Goal: Book appointment/travel/reservation

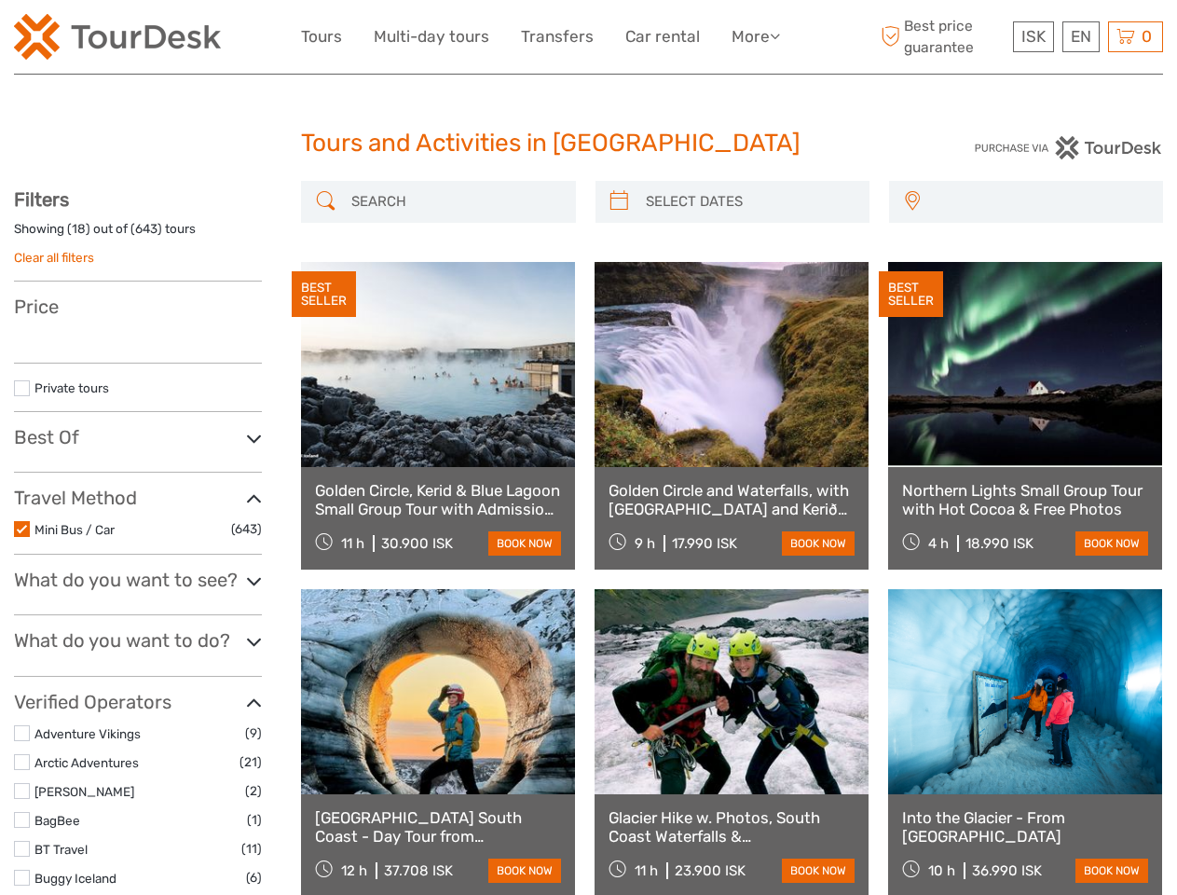
select select
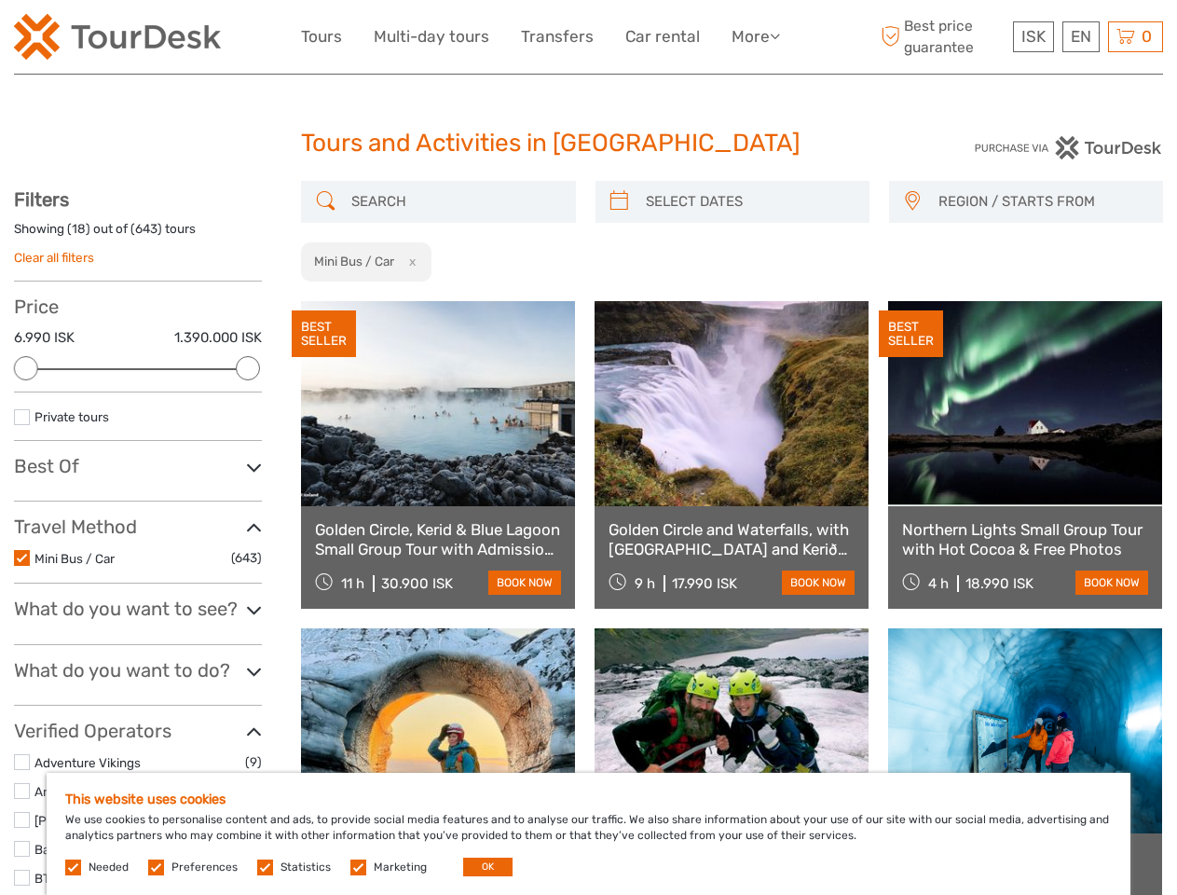
click at [754, 36] on link "More" at bounding box center [756, 36] width 48 height 27
click at [776, 35] on icon at bounding box center [775, 36] width 10 height 16
click at [1033, 36] on span "ISK" at bounding box center [1033, 36] width 24 height 19
click at [1080, 36] on div "EN English Español Deutsch" at bounding box center [1080, 36] width 37 height 31
click at [1135, 36] on div "0 Items Total 0 ISK Checkout The shopping cart is empty." at bounding box center [1135, 36] width 55 height 31
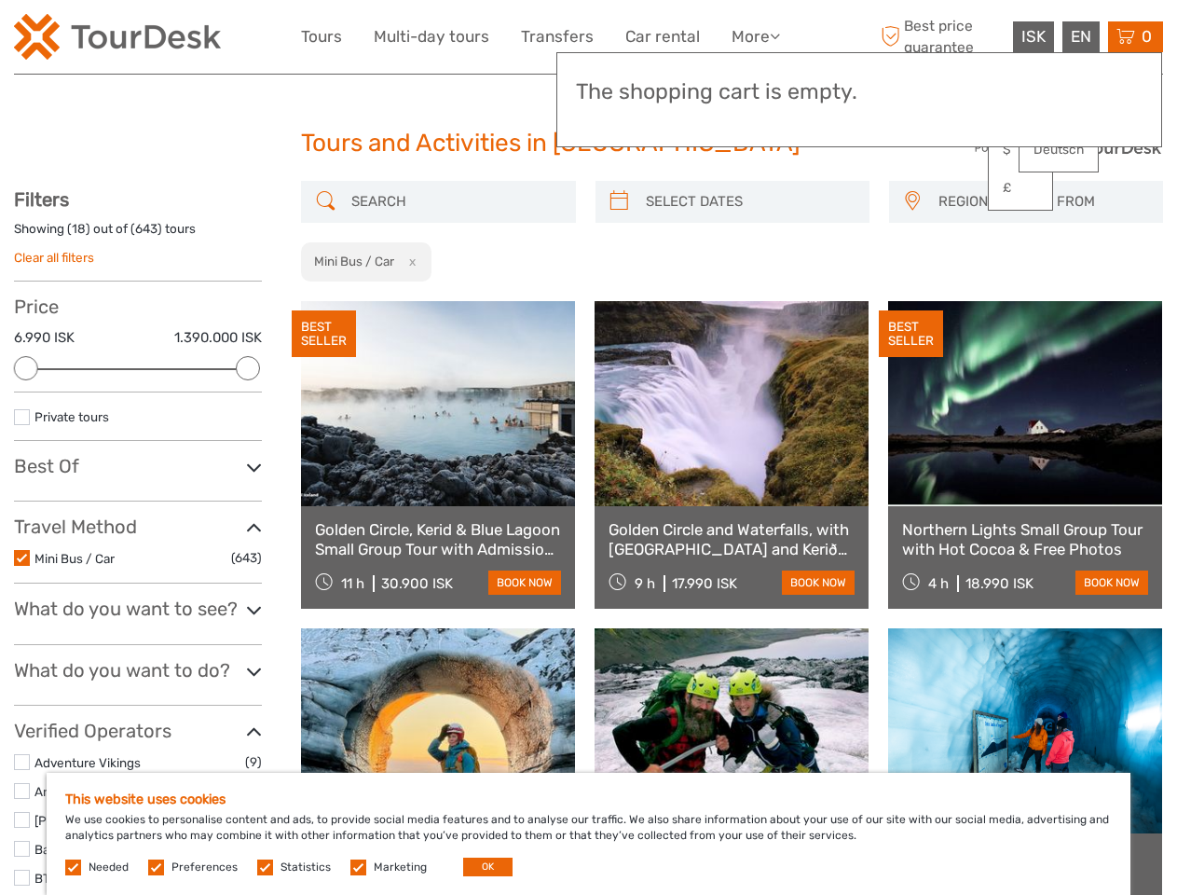
click at [26, 368] on div at bounding box center [26, 368] width 24 height 24
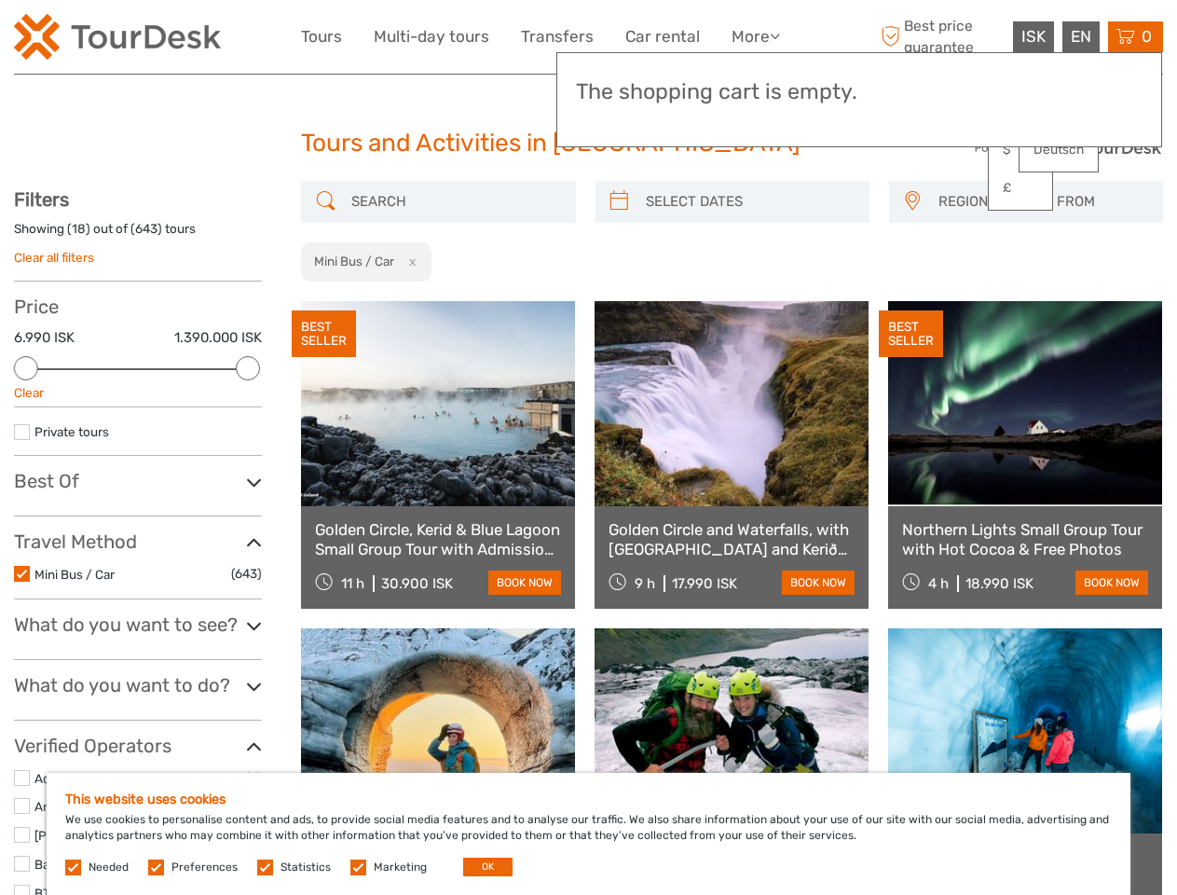
click at [248, 368] on div "Filters Showing ( 18 ) out of ( 643 ) tours Clear all filters Price 6.990 ISK 1…" at bounding box center [138, 867] width 248 height 1359
click at [619, 301] on link at bounding box center [732, 403] width 274 height 205
click at [748, 301] on link at bounding box center [732, 403] width 274 height 205
click at [911, 301] on link at bounding box center [1025, 403] width 274 height 205
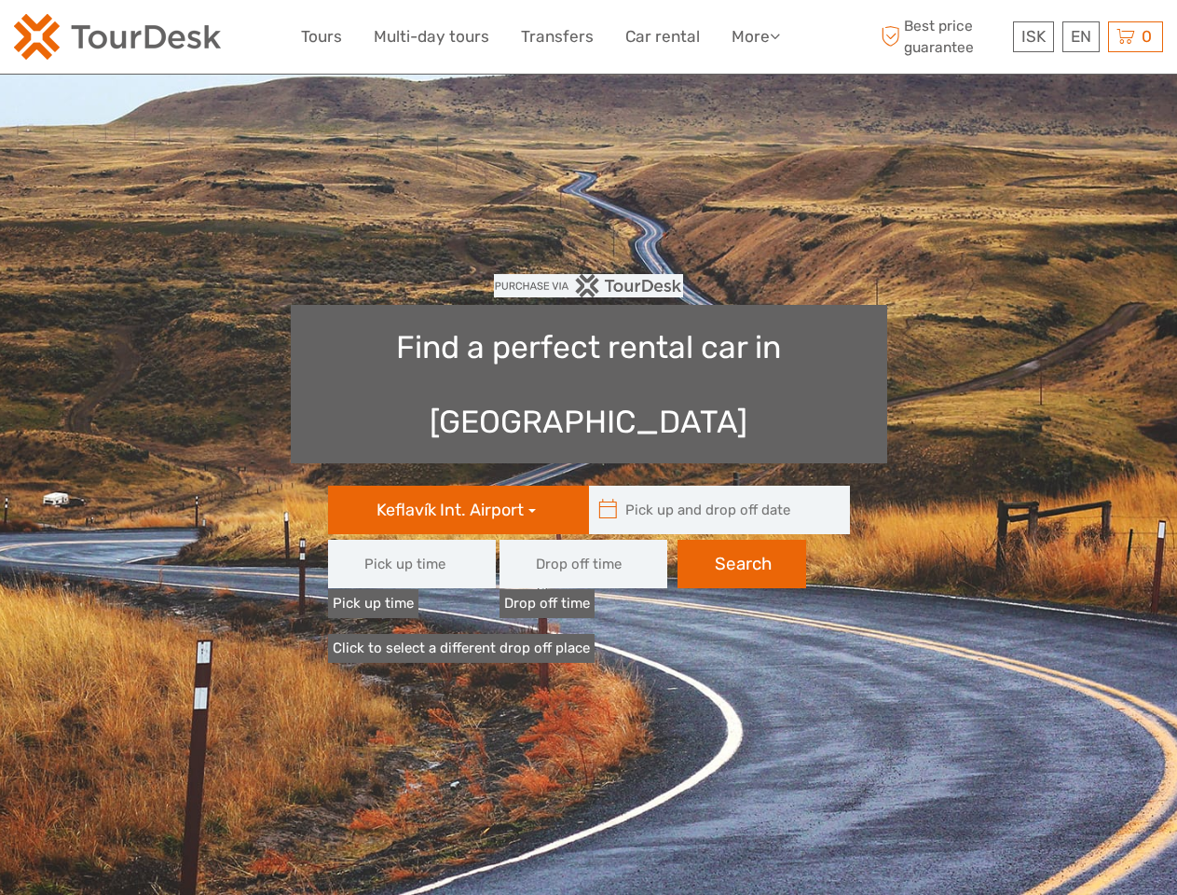
type input "08:00"
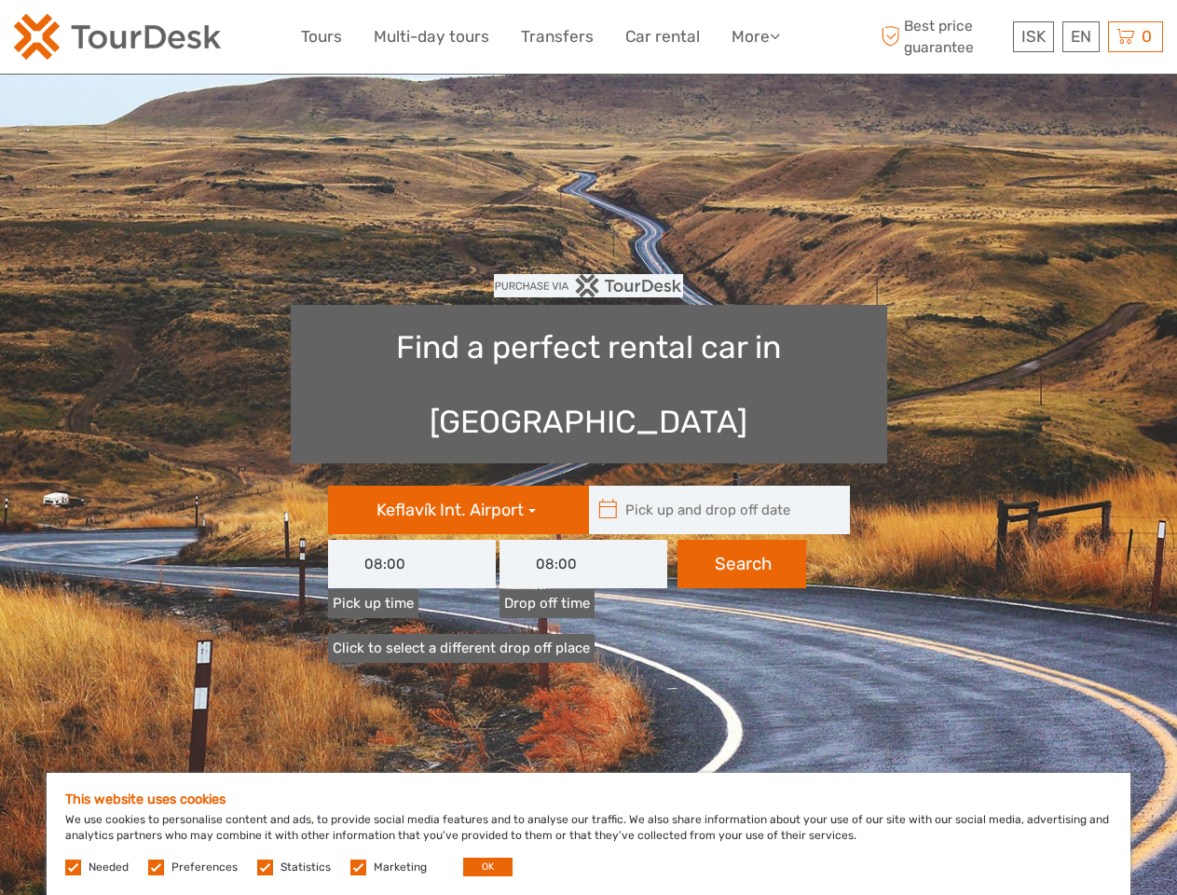
click at [754, 36] on link "More" at bounding box center [756, 36] width 48 height 27
click at [776, 35] on icon at bounding box center [775, 36] width 10 height 16
click at [1033, 36] on span "ISK" at bounding box center [1033, 36] width 24 height 19
click at [1080, 36] on div "EN English Español Deutsch" at bounding box center [1080, 36] width 37 height 31
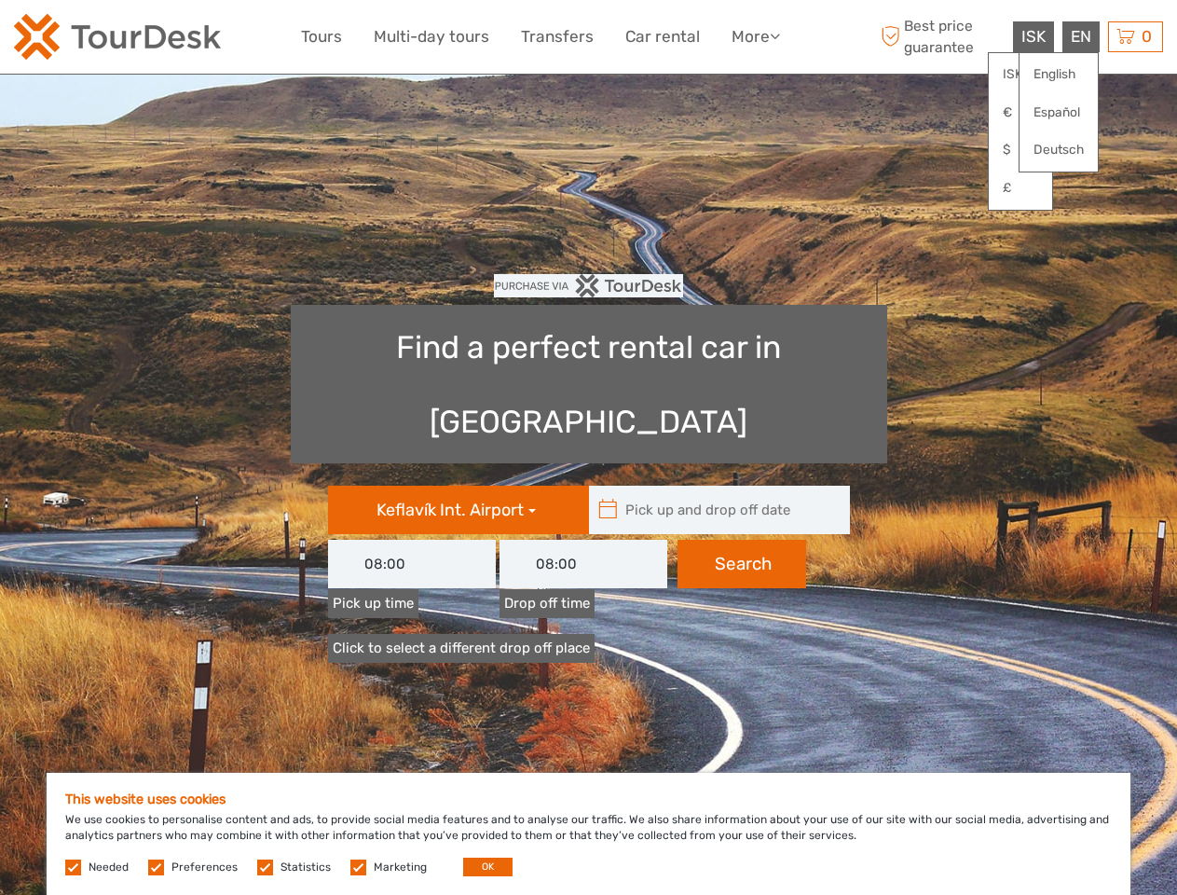
click at [1135, 36] on div "0 Items Total 0 ISK Checkout The shopping cart is empty." at bounding box center [1135, 36] width 55 height 31
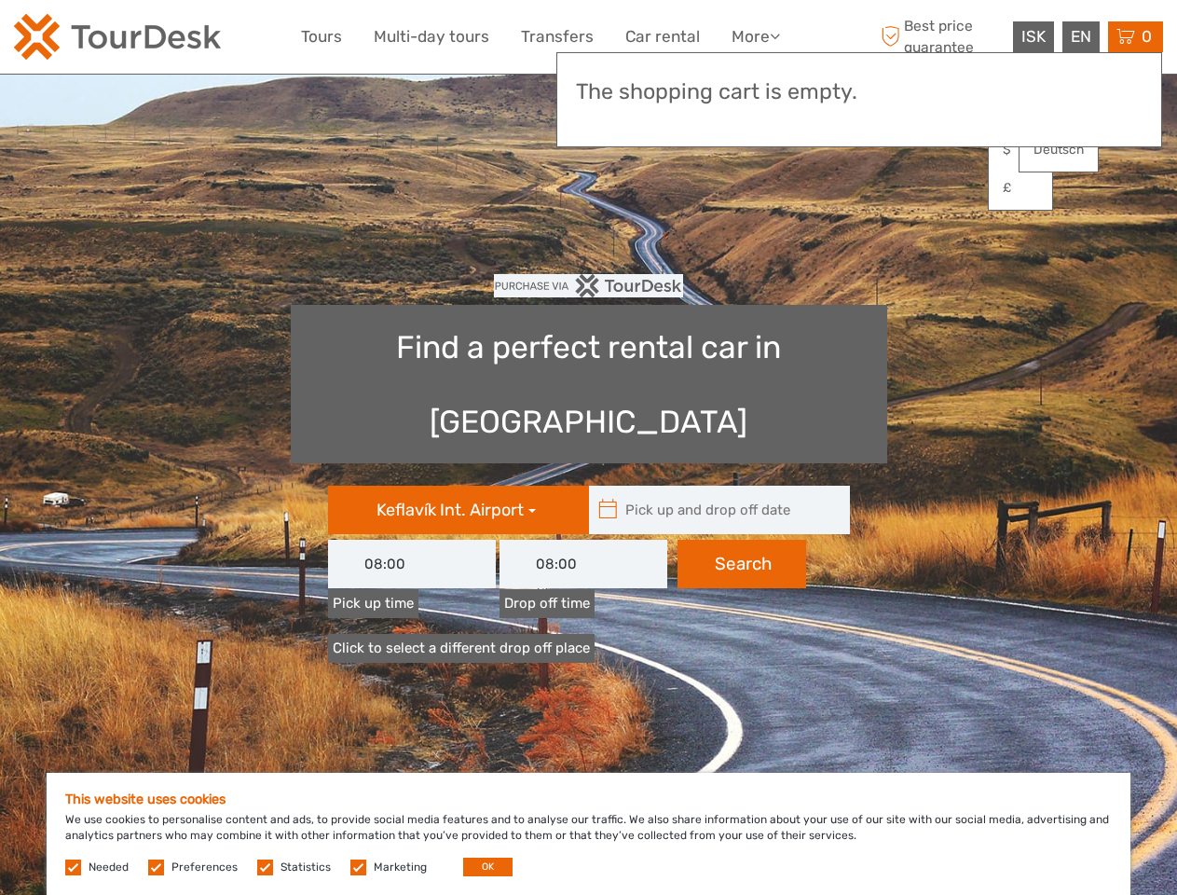
click at [608, 495] on icon at bounding box center [608, 510] width 20 height 30
click at [715, 486] on input "text" at bounding box center [715, 510] width 252 height 48
type input "[DATE]"
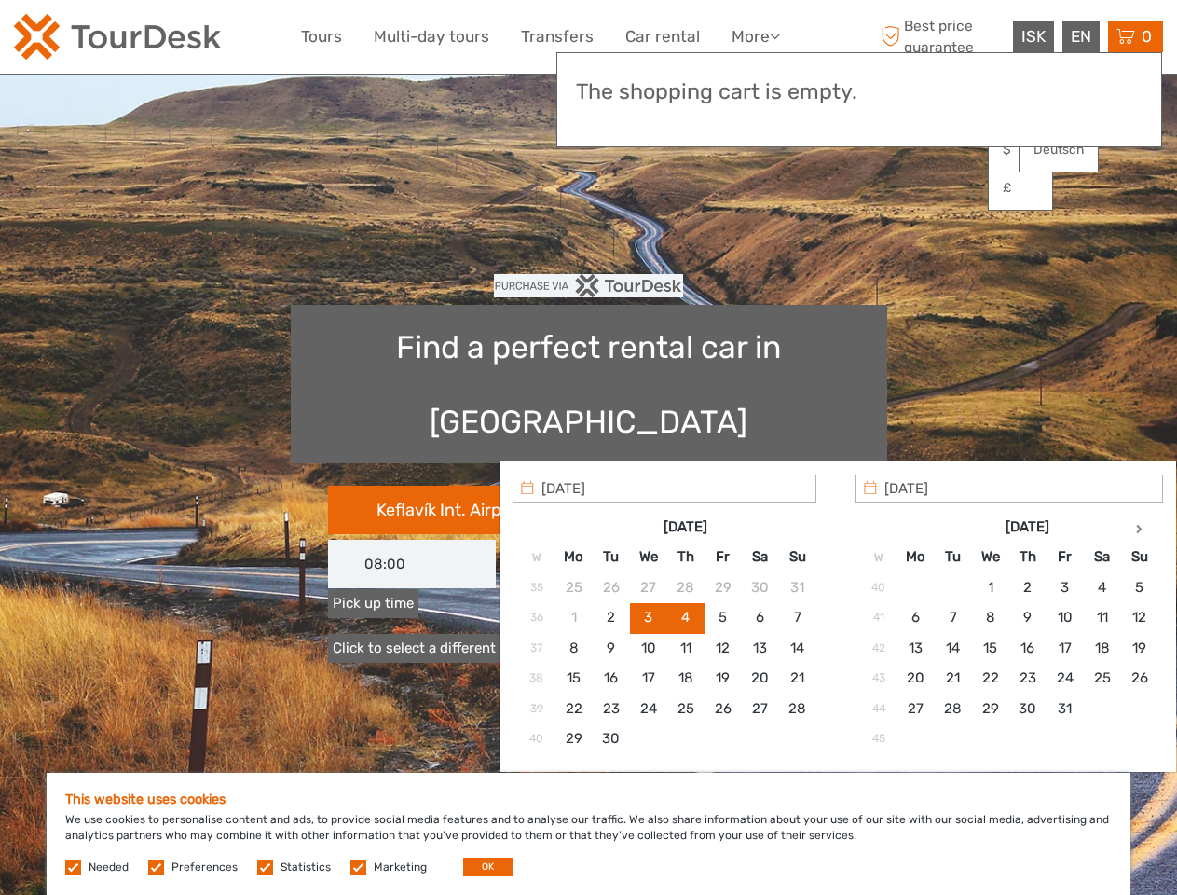
click at [742, 489] on input "[DATE]" at bounding box center [665, 488] width 304 height 28
type input "[DATE] - [DATE]"
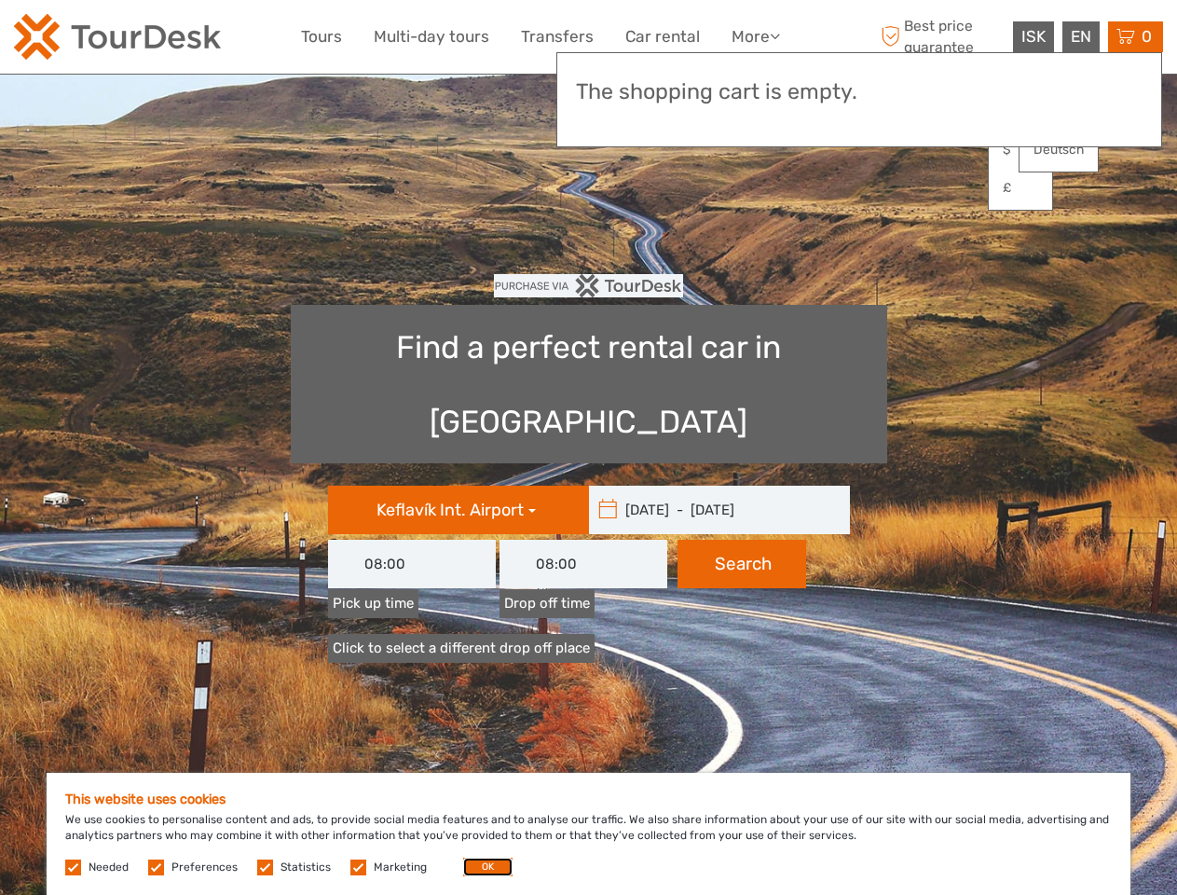
click at [480, 867] on button "OK" at bounding box center [487, 866] width 49 height 19
